Goal: Check status: Check status

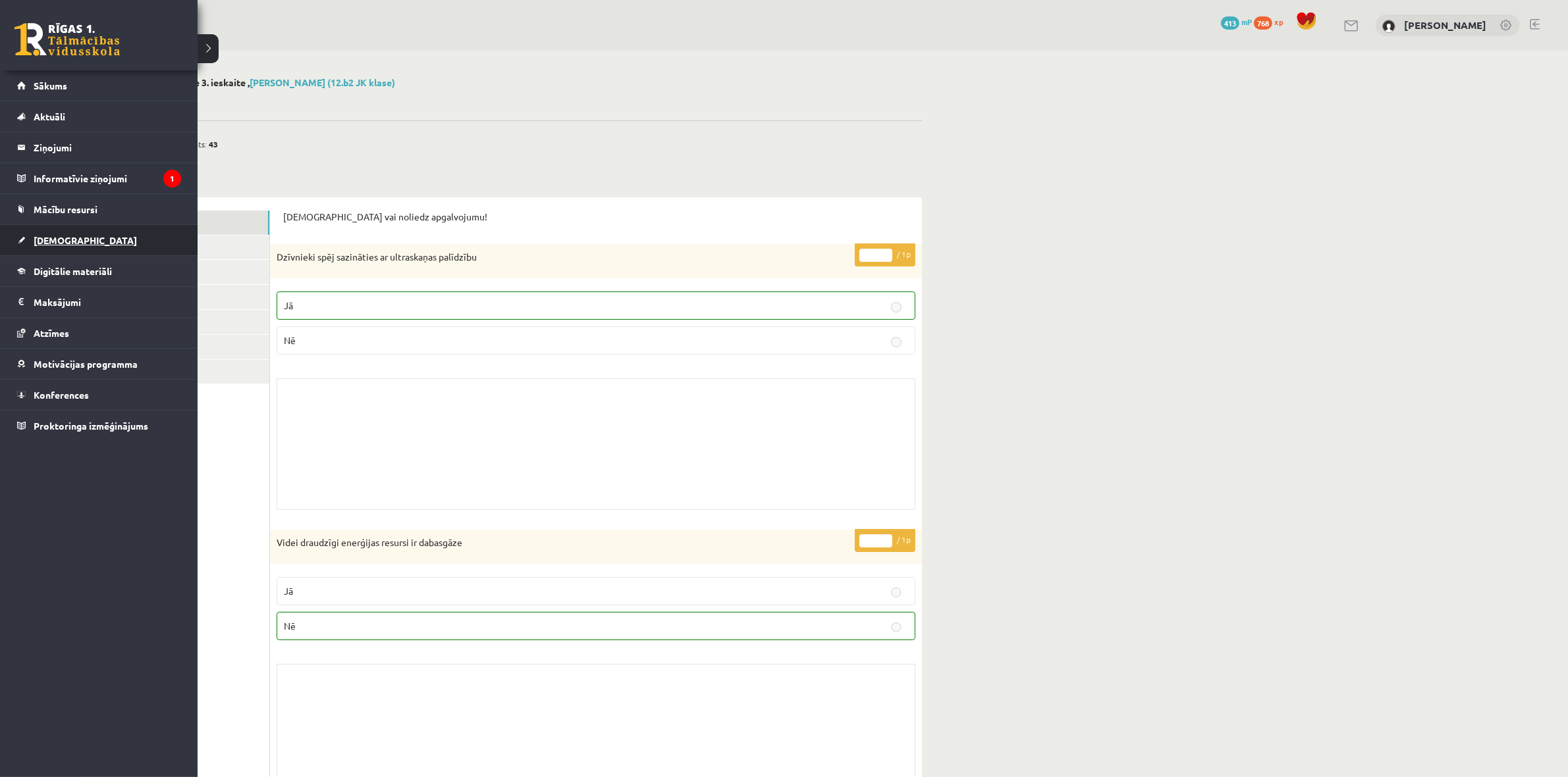
click at [89, 228] on link "[DEMOGRAPHIC_DATA]" at bounding box center [99, 241] width 164 height 31
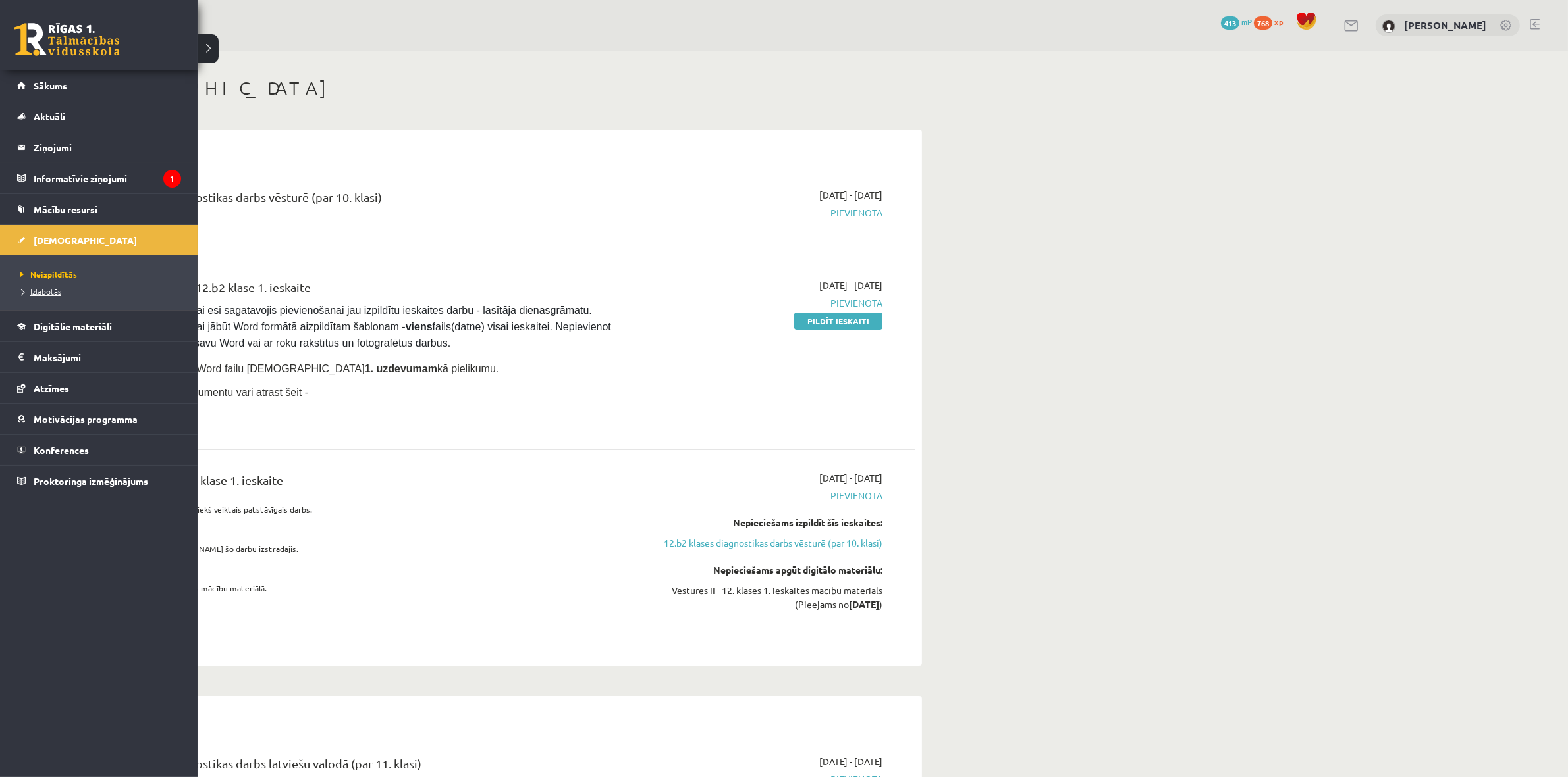
click at [48, 290] on span "Izlabotās" at bounding box center [38, 291] width 45 height 10
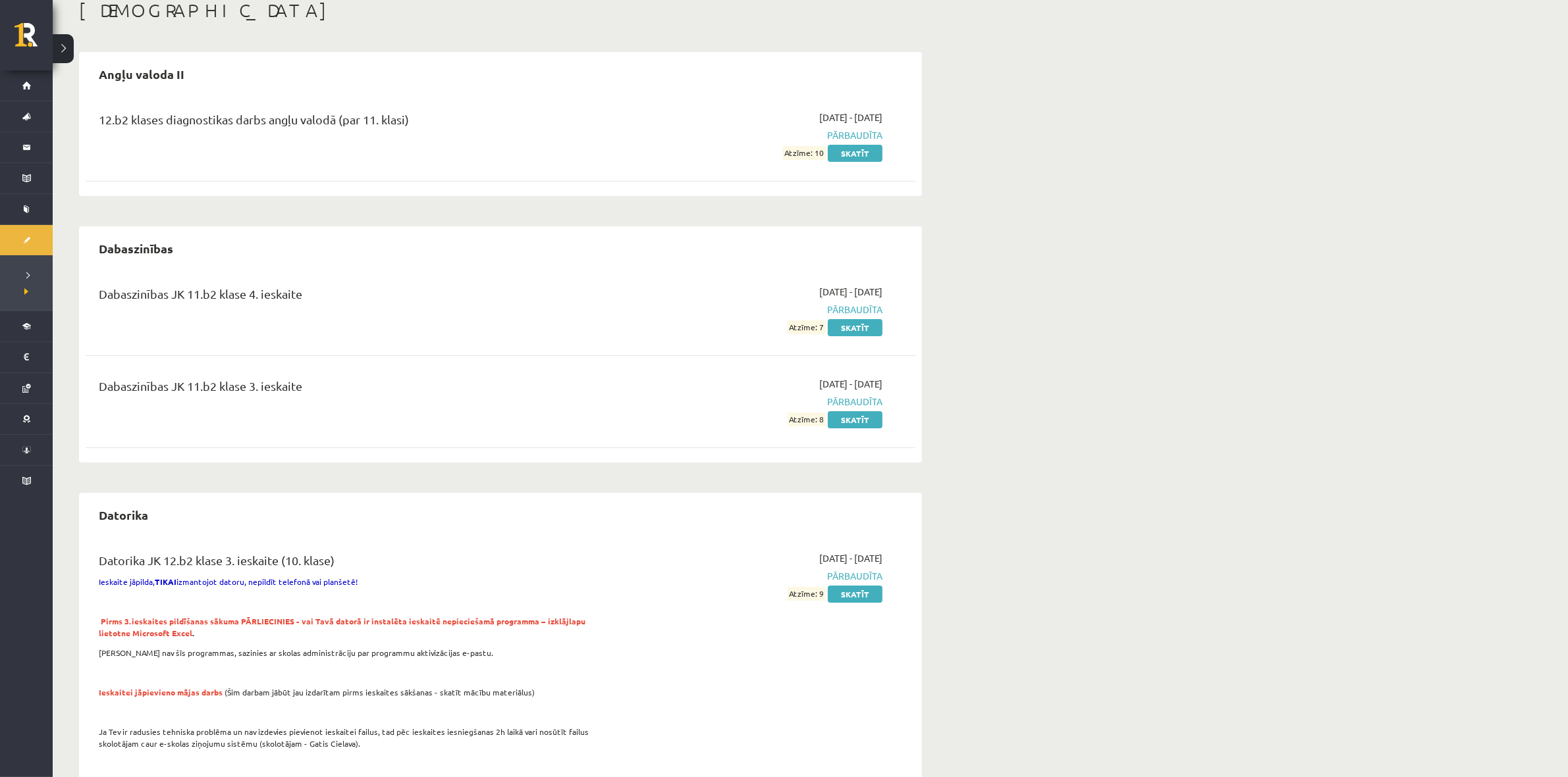
scroll to position [83, 0]
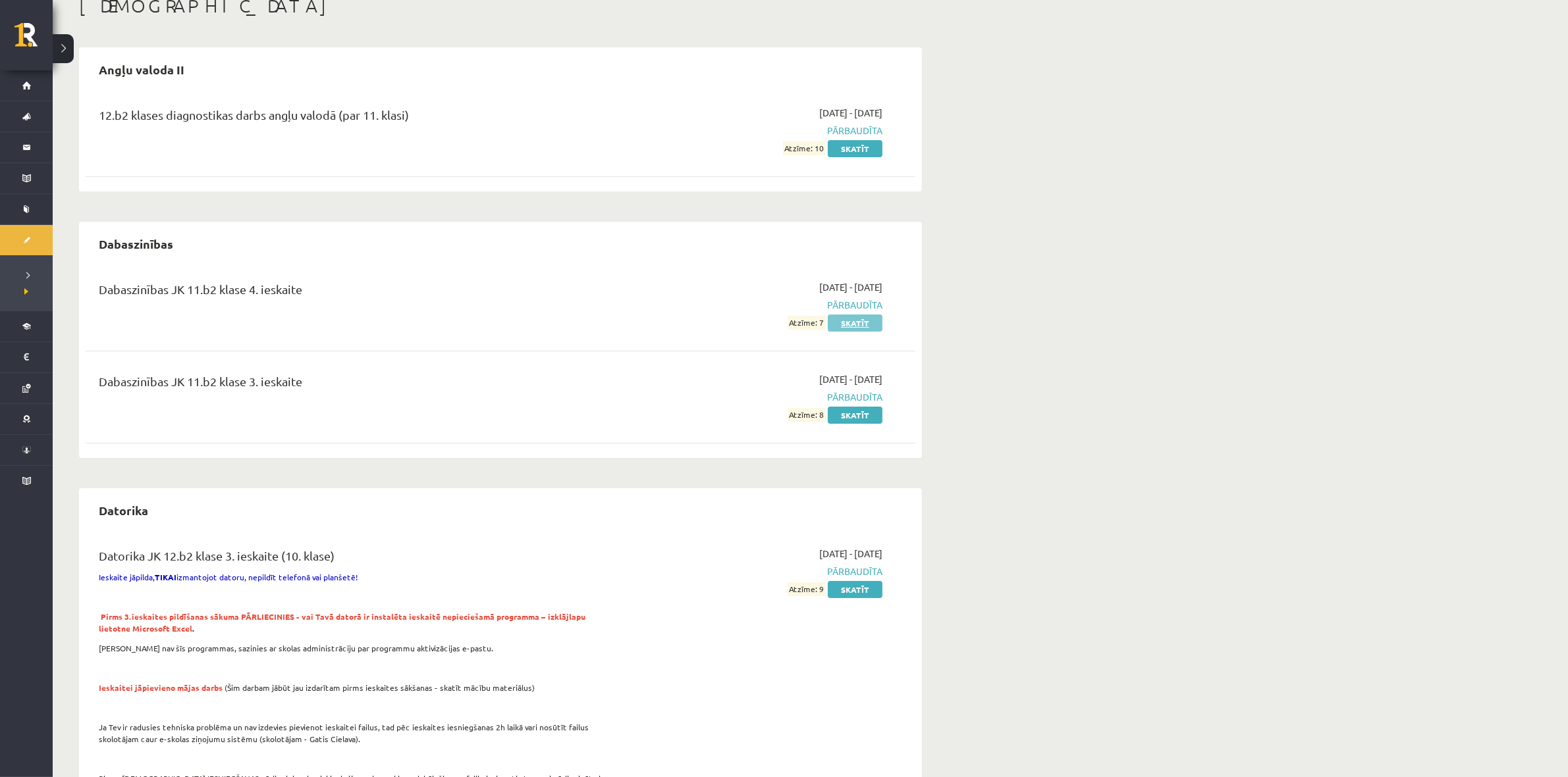
click at [864, 324] on link "Skatīt" at bounding box center [855, 323] width 54 height 17
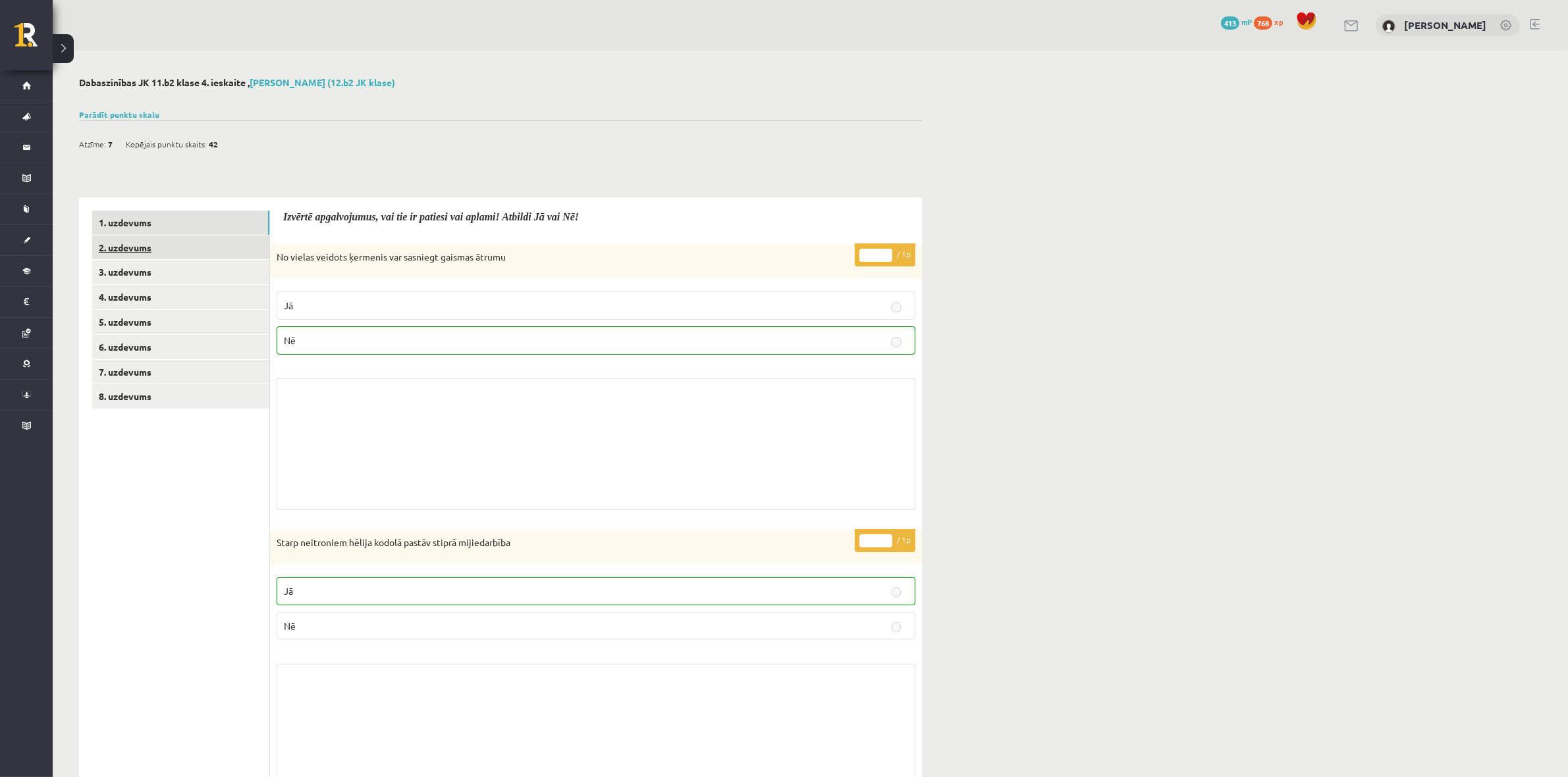
click at [226, 240] on link "2. uzdevums" at bounding box center [180, 248] width 177 height 25
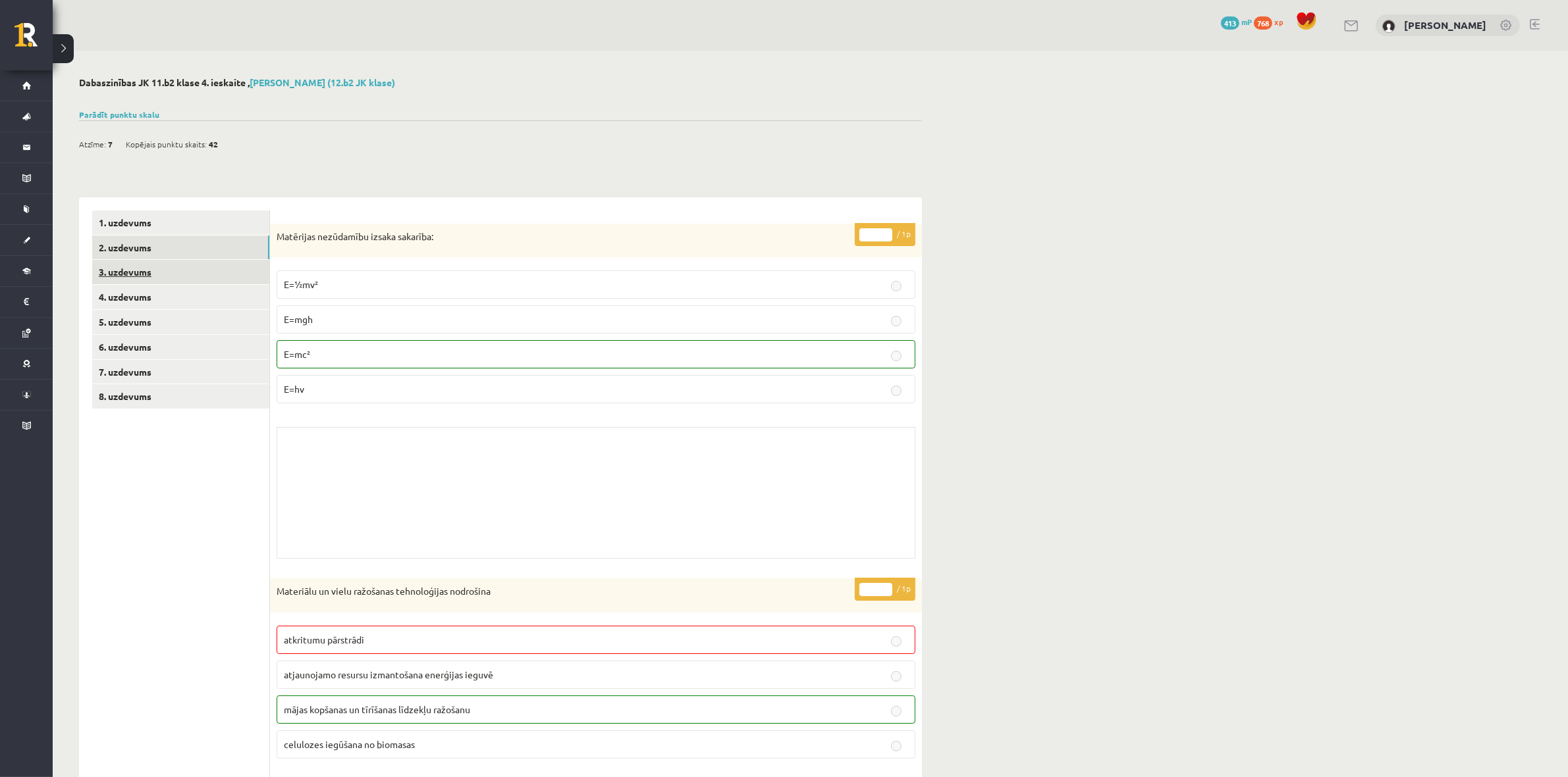
click at [237, 262] on link "3. uzdevums" at bounding box center [180, 272] width 177 height 25
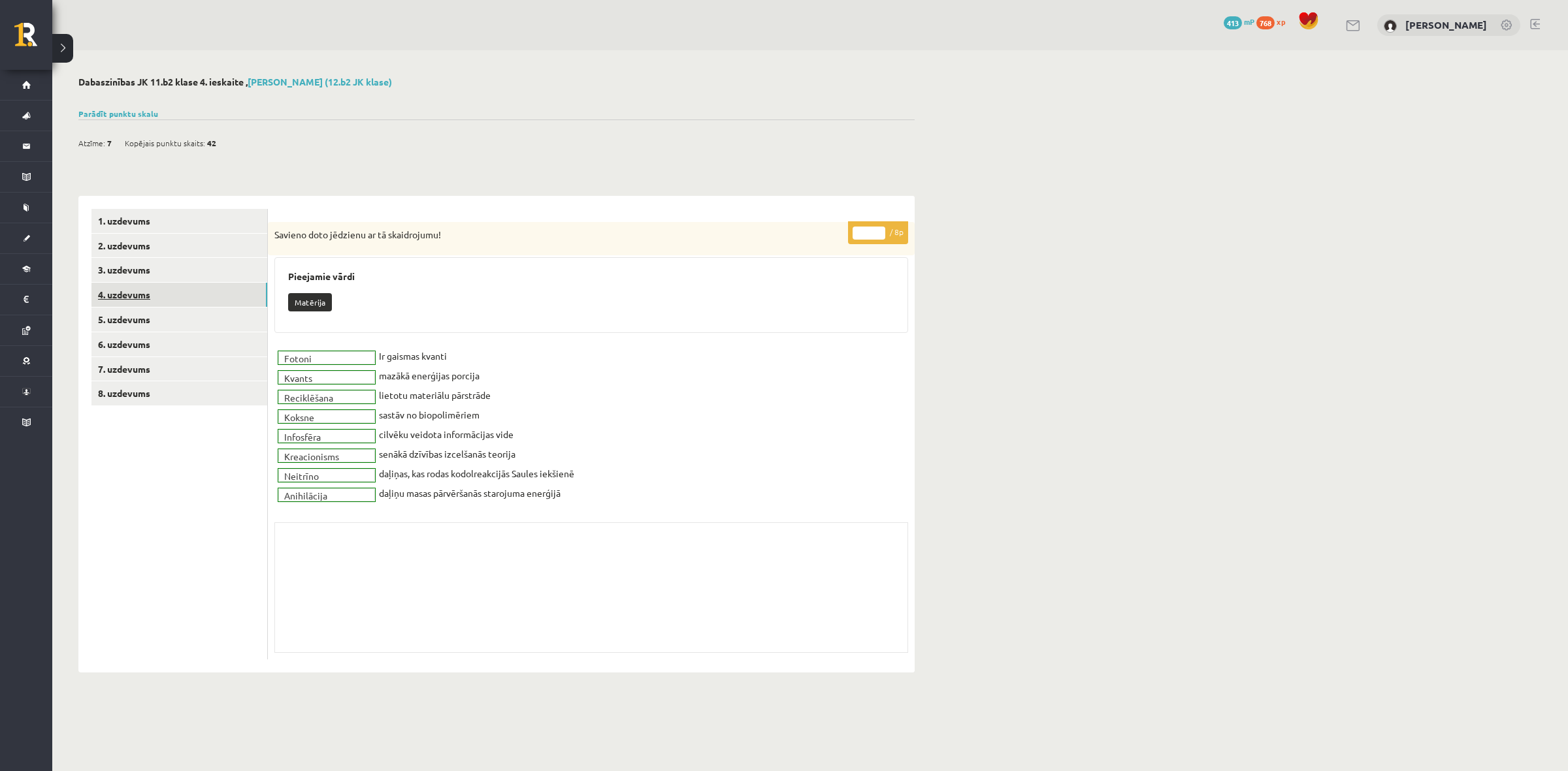
click at [226, 297] on link "4. uzdevums" at bounding box center [179, 295] width 176 height 24
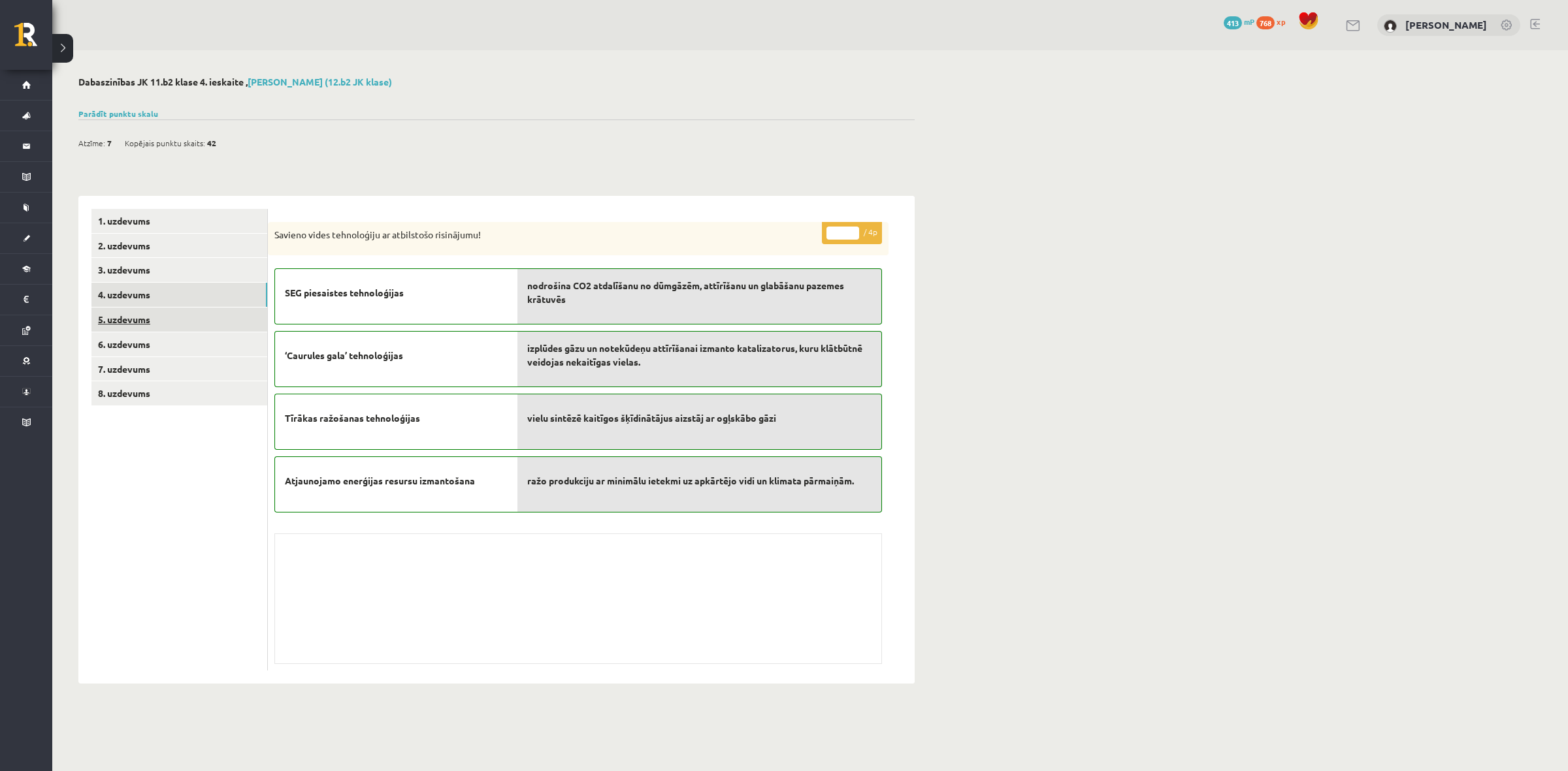
click at [230, 315] on link "5. uzdevums" at bounding box center [179, 319] width 176 height 24
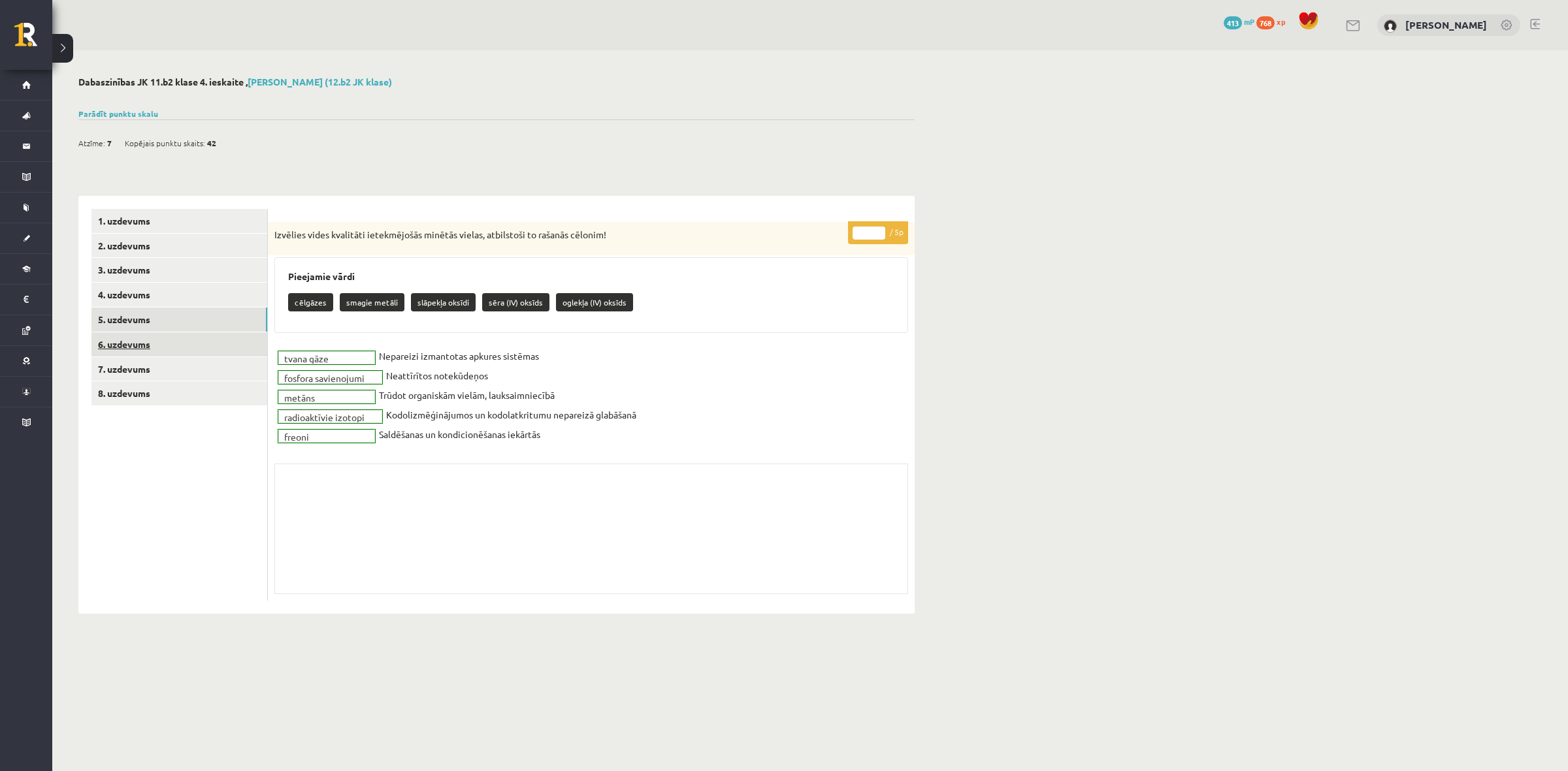
click at [235, 346] on link "6. uzdevums" at bounding box center [179, 345] width 176 height 24
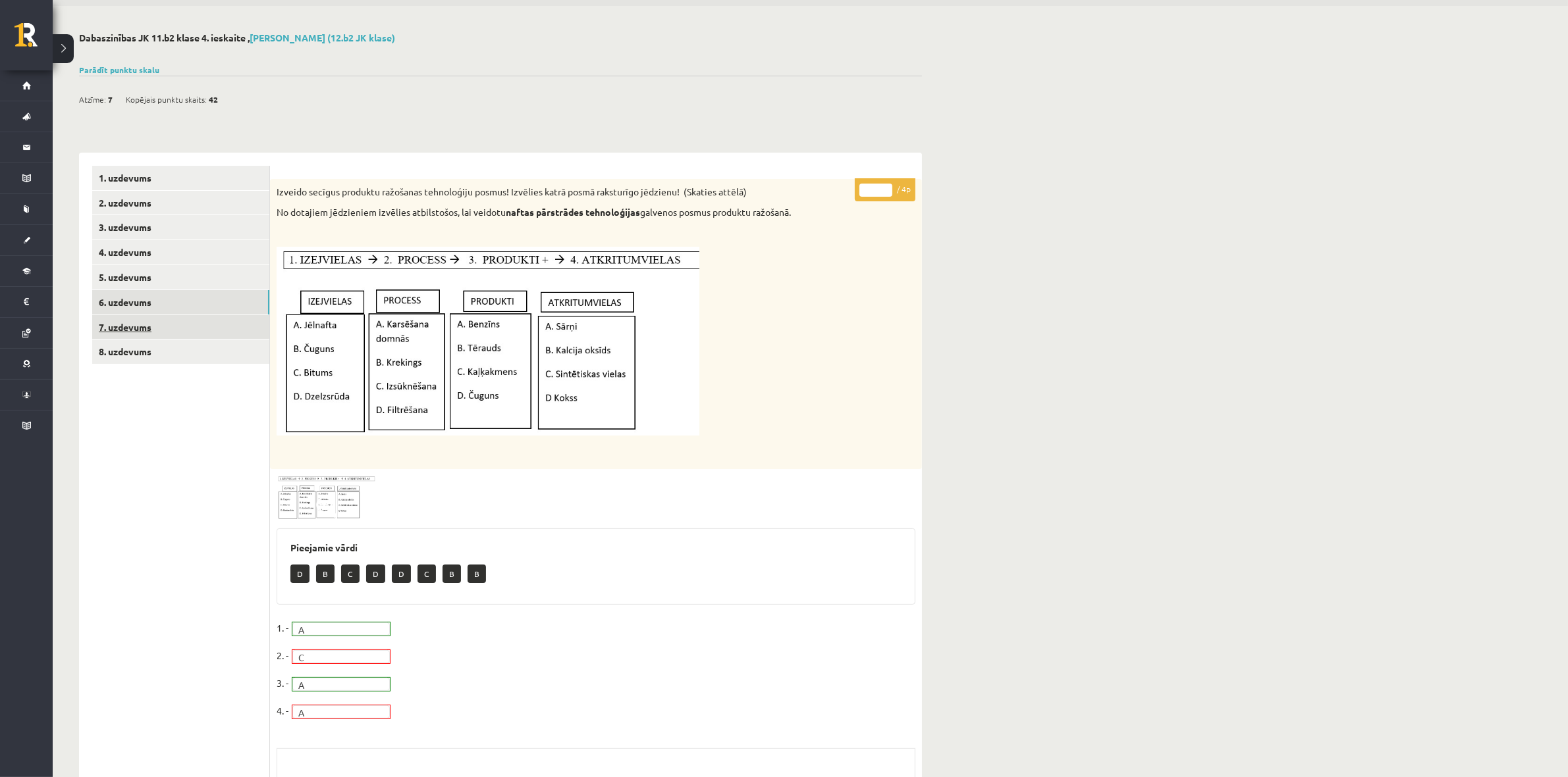
scroll to position [193, 0]
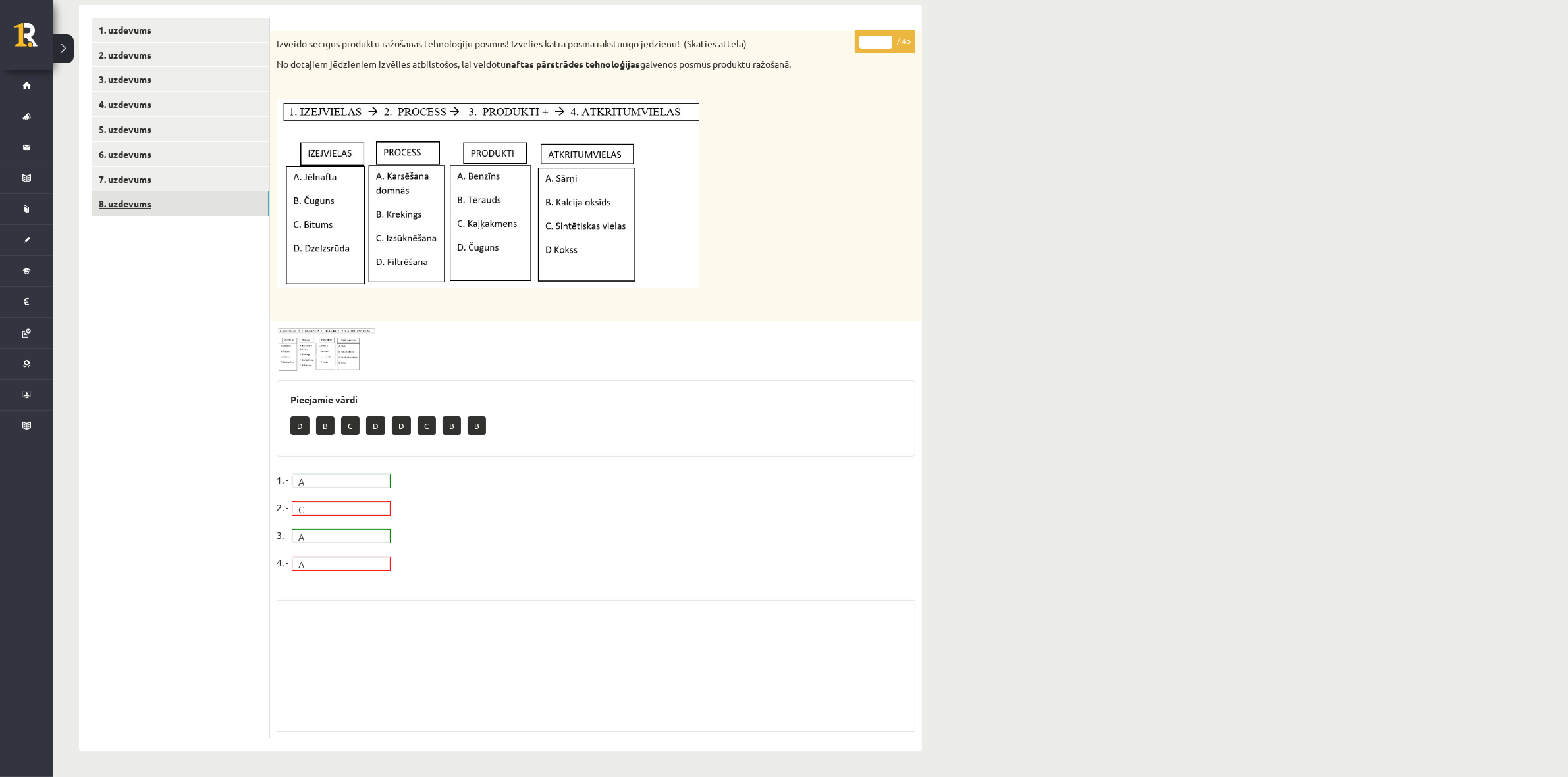
click at [181, 193] on link "8. uzdevums" at bounding box center [180, 203] width 177 height 25
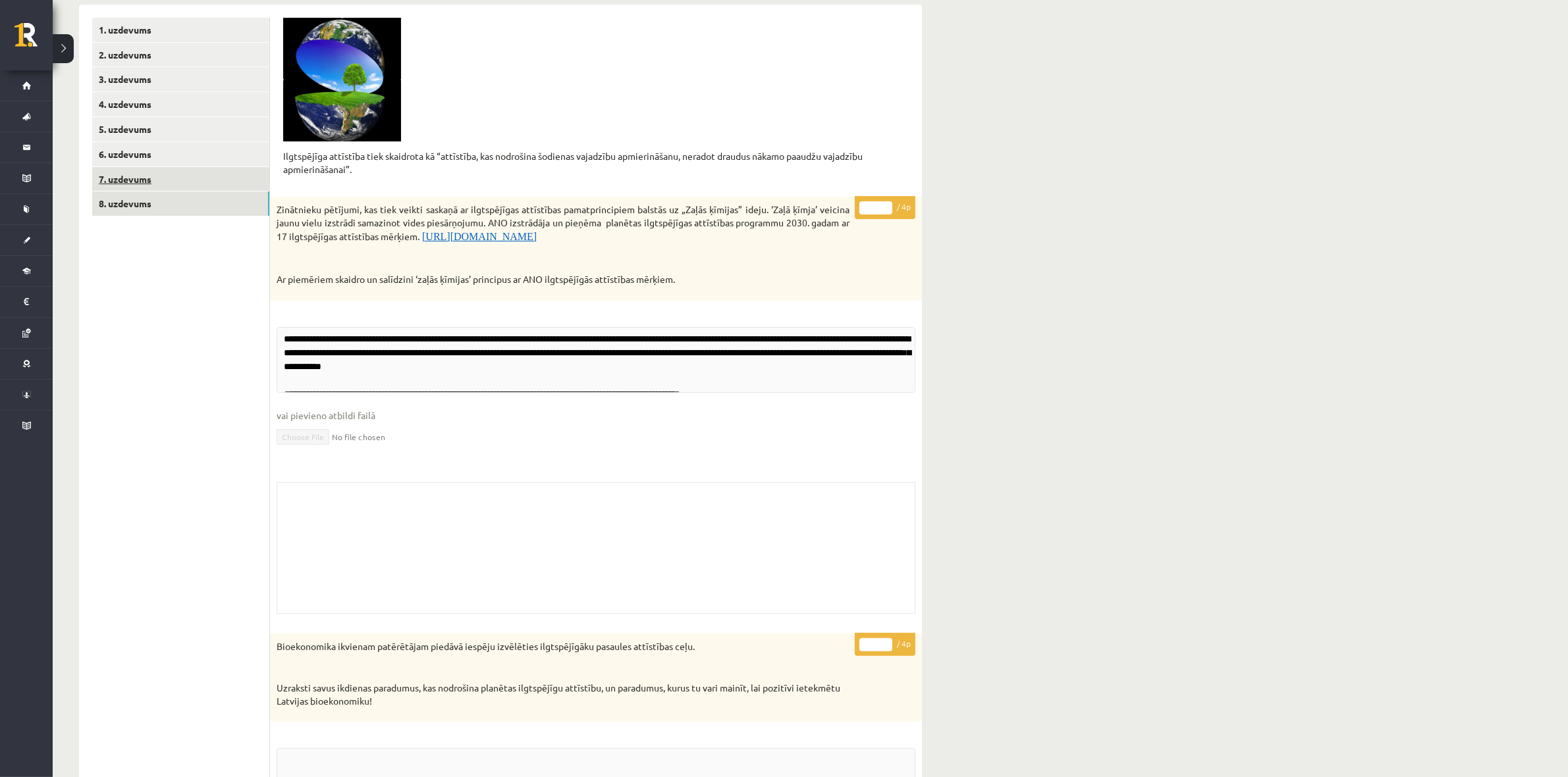
click at [181, 185] on link "7. uzdevums" at bounding box center [180, 179] width 177 height 25
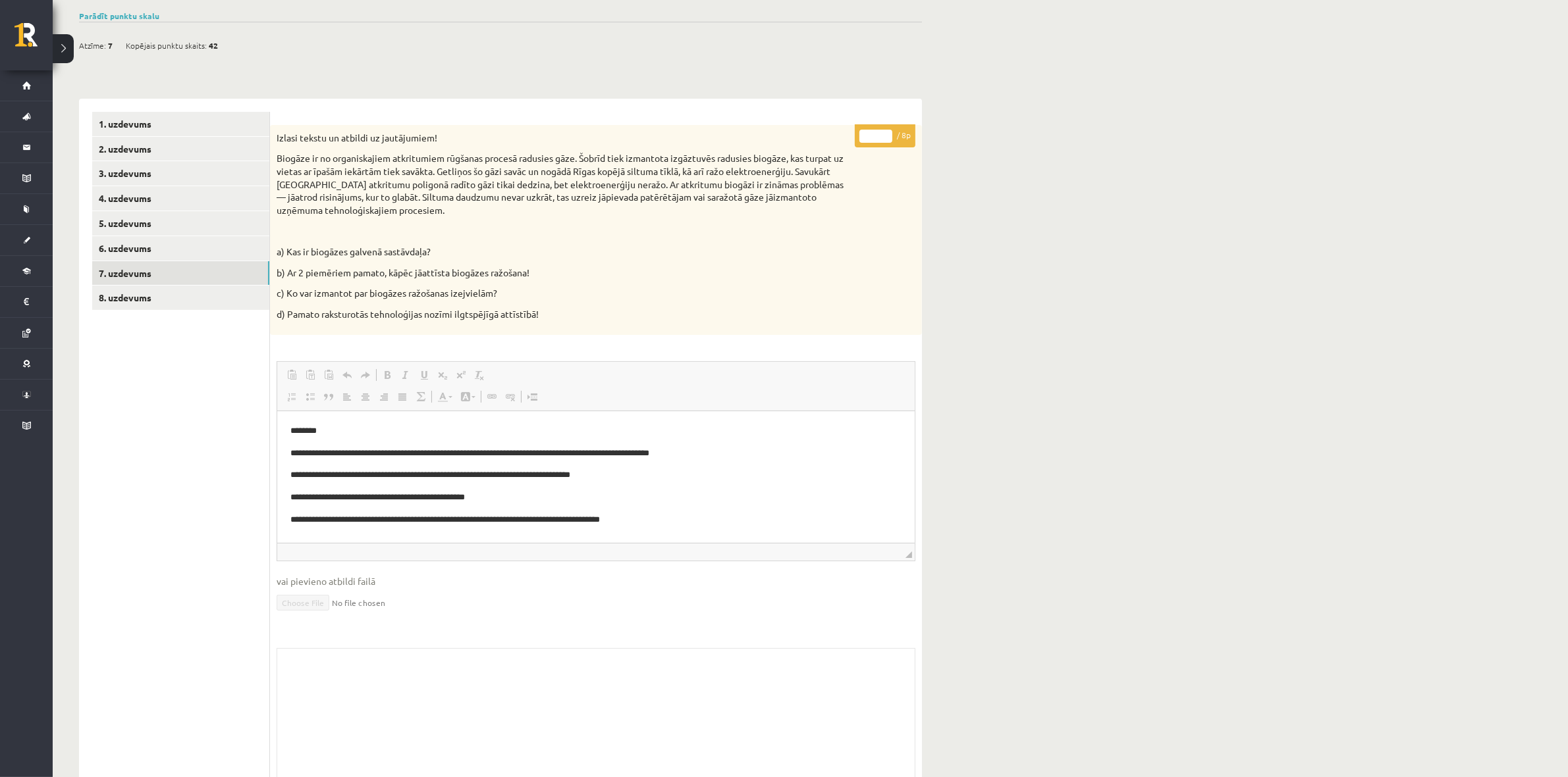
scroll to position [66, 0]
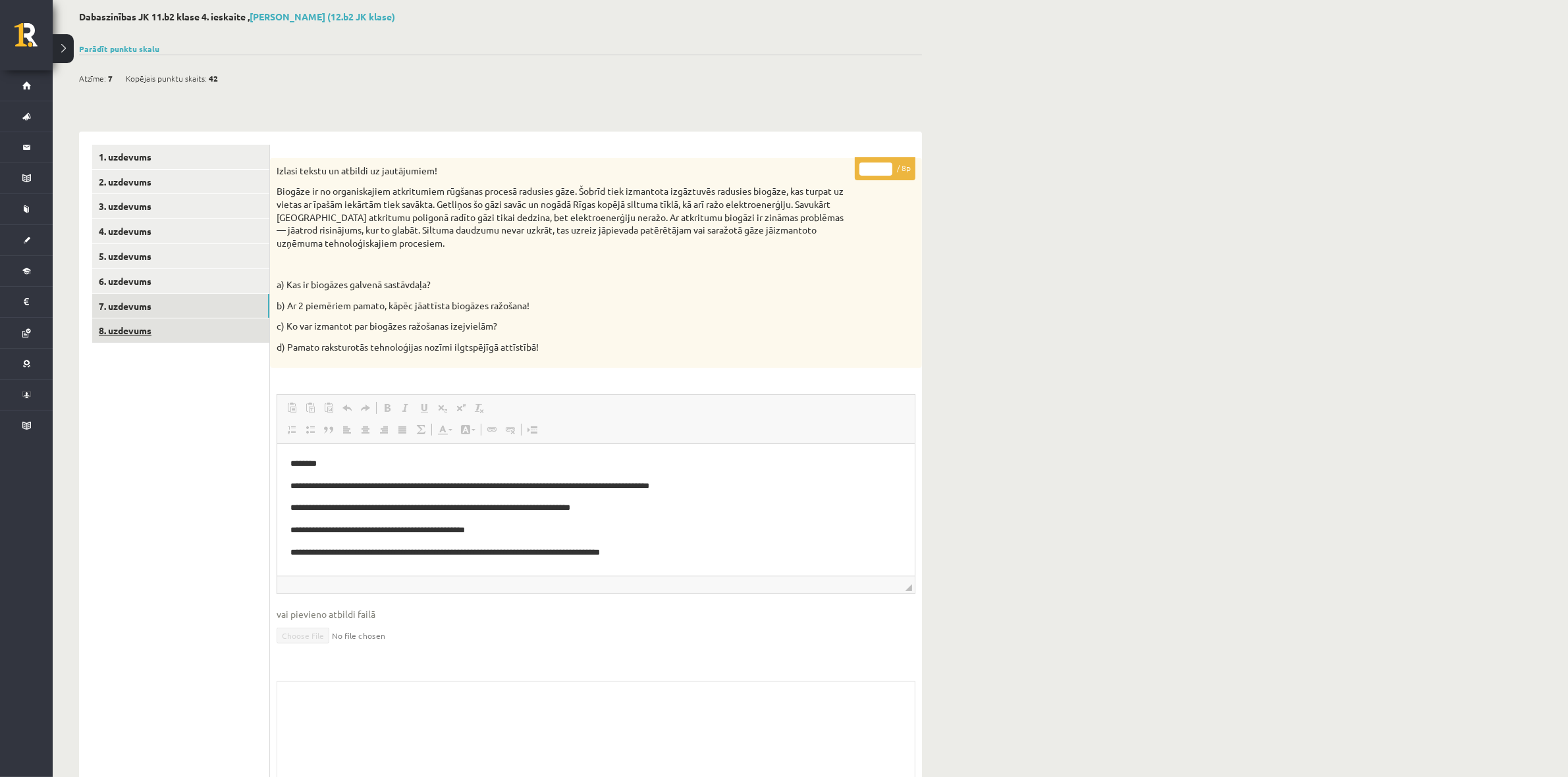
click at [226, 328] on link "8. uzdevums" at bounding box center [180, 330] width 177 height 25
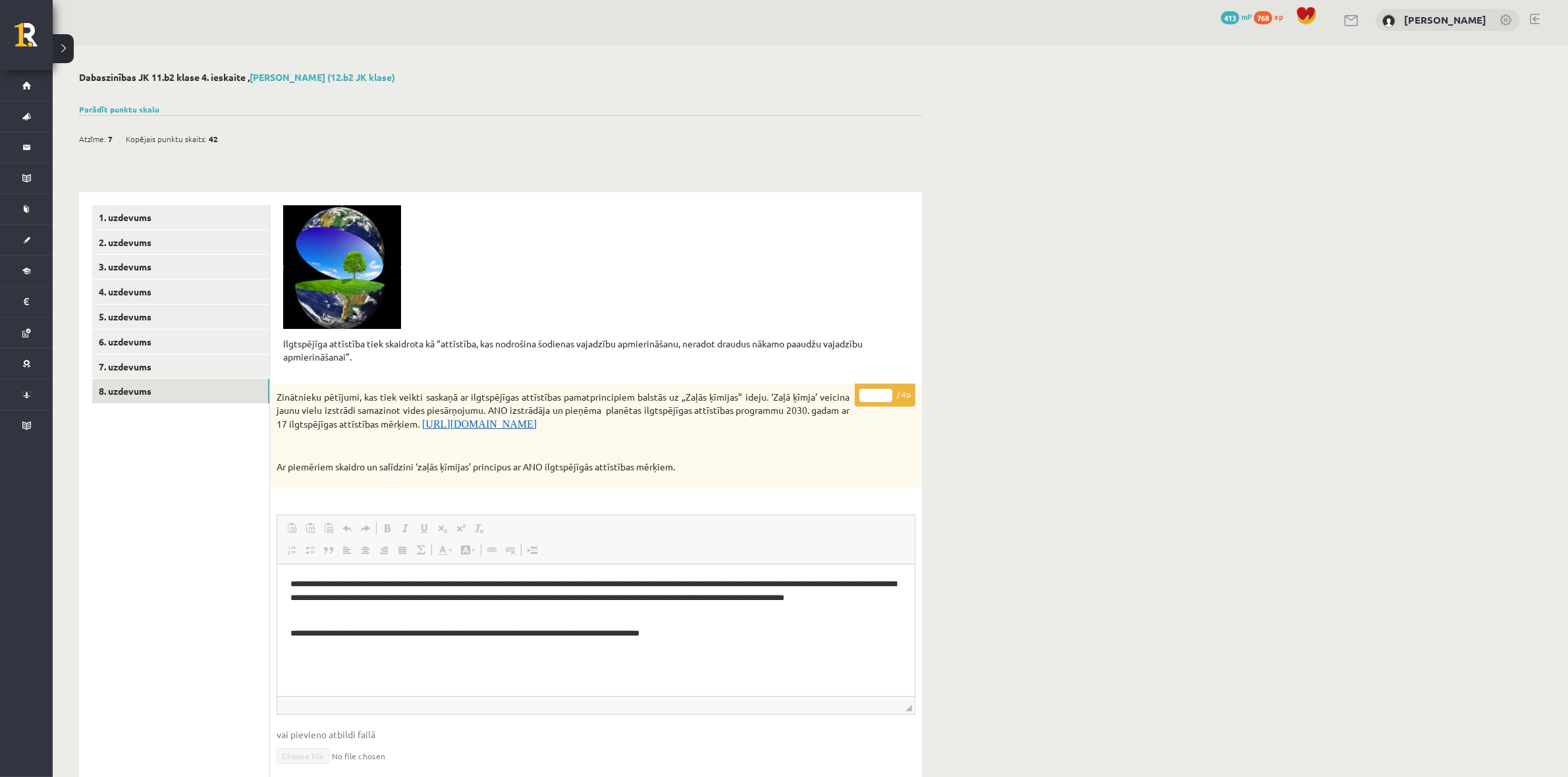
scroll to position [0, 0]
